Goal: Task Accomplishment & Management: Manage account settings

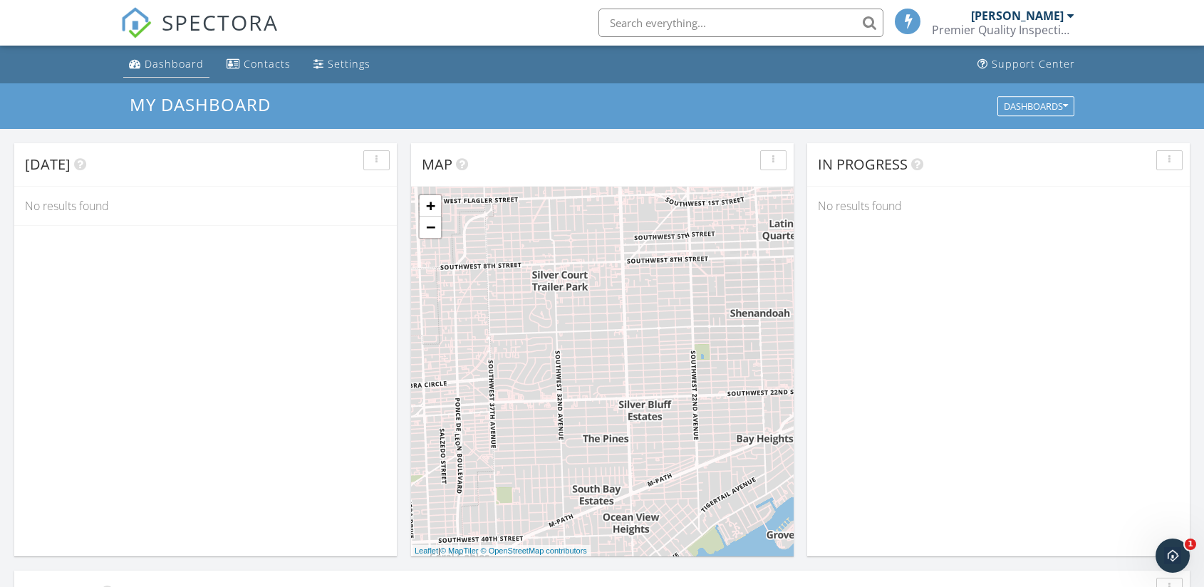
click at [191, 68] on div "Dashboard" at bounding box center [174, 64] width 59 height 14
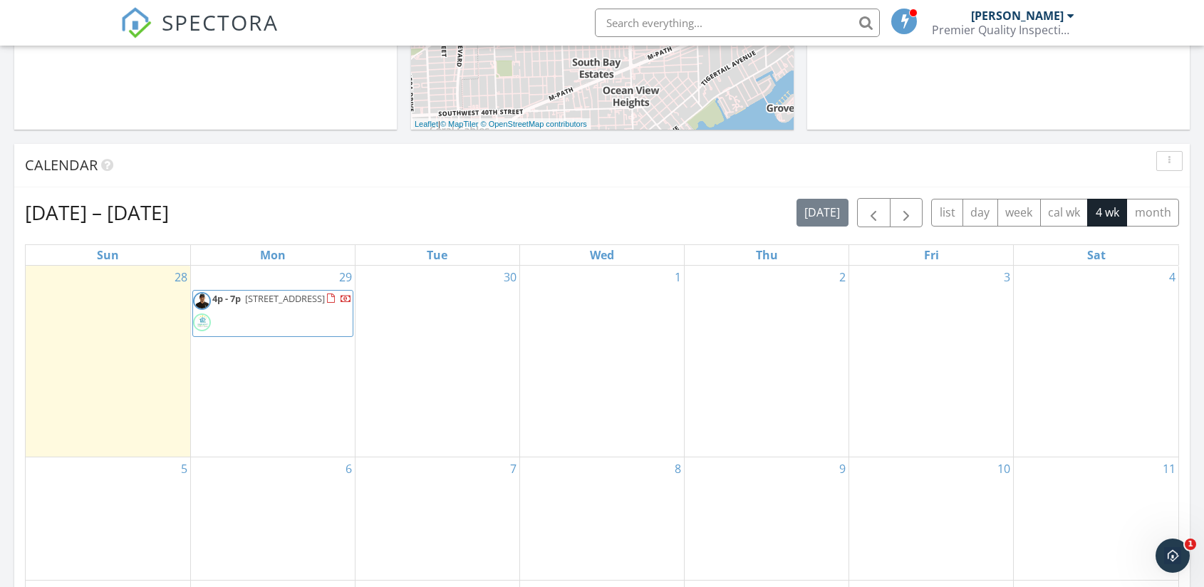
scroll to position [427, 0]
click at [239, 298] on span "4p - 7p" at bounding box center [226, 297] width 28 height 13
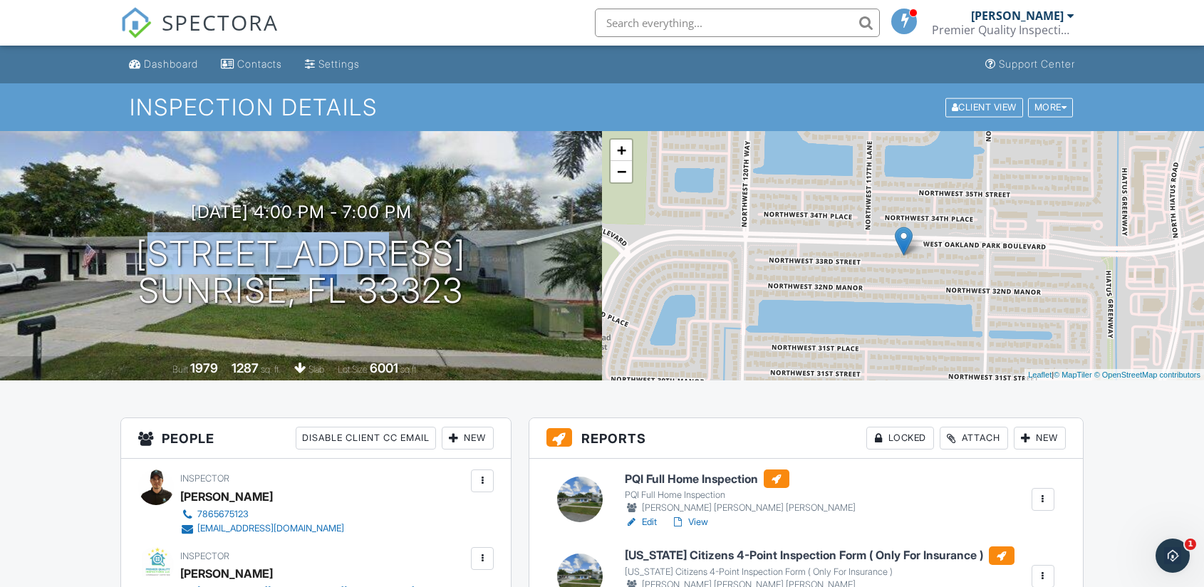
drag, startPoint x: 155, startPoint y: 244, endPoint x: 492, endPoint y: 300, distance: 342.2
click at [492, 300] on div "09/29/2025 4:00 pm - 7:00 pm 11701 NW 33rd St Sunrise, FL 33323" at bounding box center [301, 256] width 602 height 108
copy h1 "11701 NW 33rd St Sunrise, FL 33323"
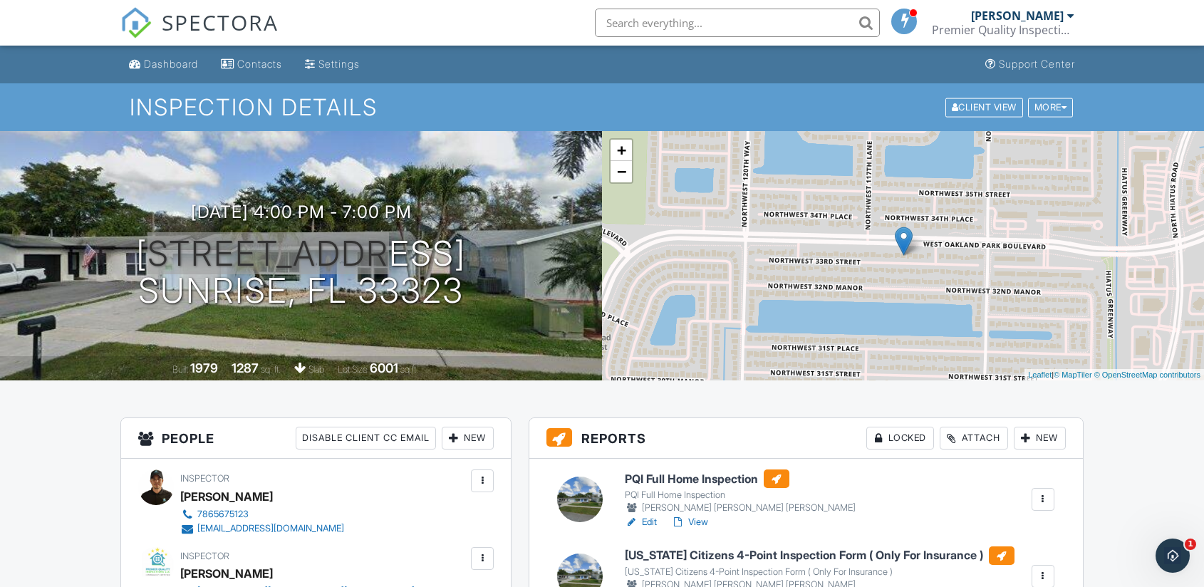
scroll to position [285, 0]
